Goal: Ask a question

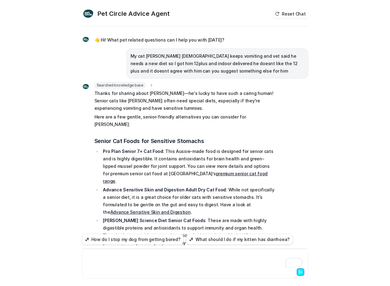
scroll to position [20, 0]
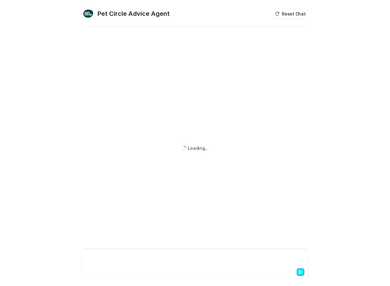
click at [136, 260] on div at bounding box center [195, 260] width 223 height 14
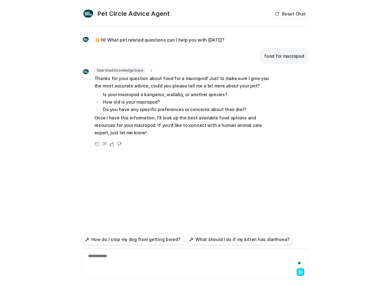
click at [138, 268] on div at bounding box center [195, 271] width 223 height 9
click at [137, 268] on div at bounding box center [195, 271] width 223 height 9
click at [103, 257] on div "**********" at bounding box center [195, 260] width 223 height 14
click at [103, 257] on div "To enrich screen reader interactions, please activate Accessibility in Grammarl…" at bounding box center [195, 260] width 223 height 14
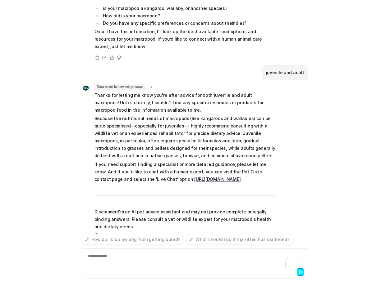
scroll to position [82, 0]
